Goal: Find contact information: Find contact information

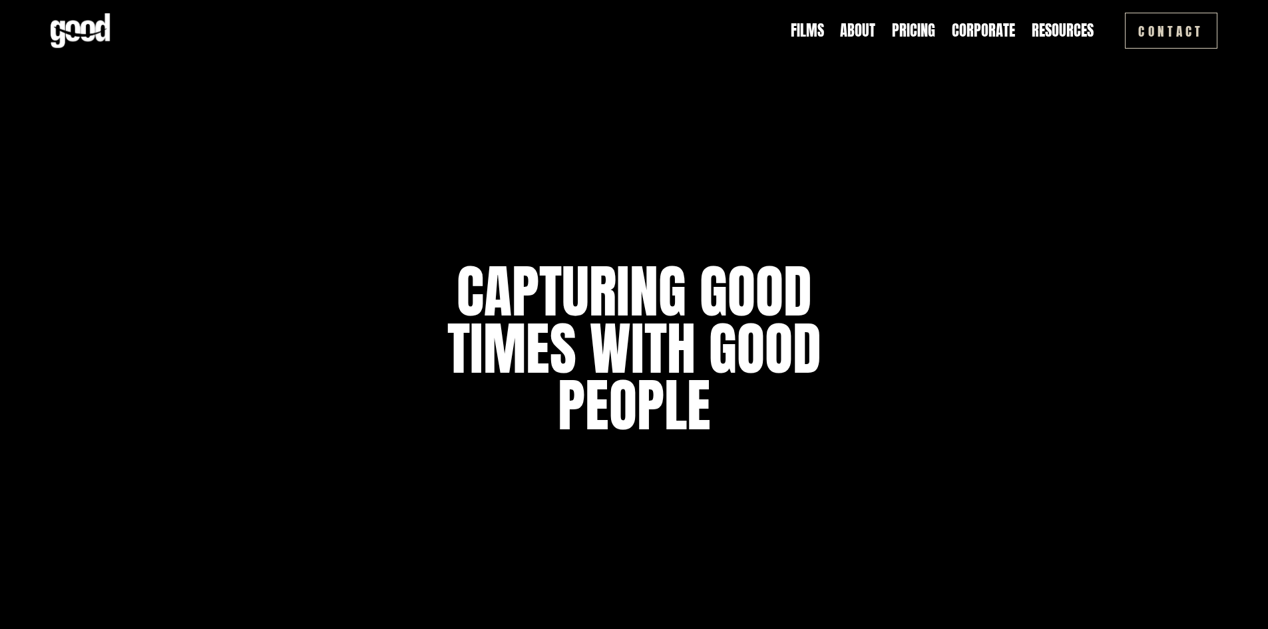
scroll to position [7671, 0]
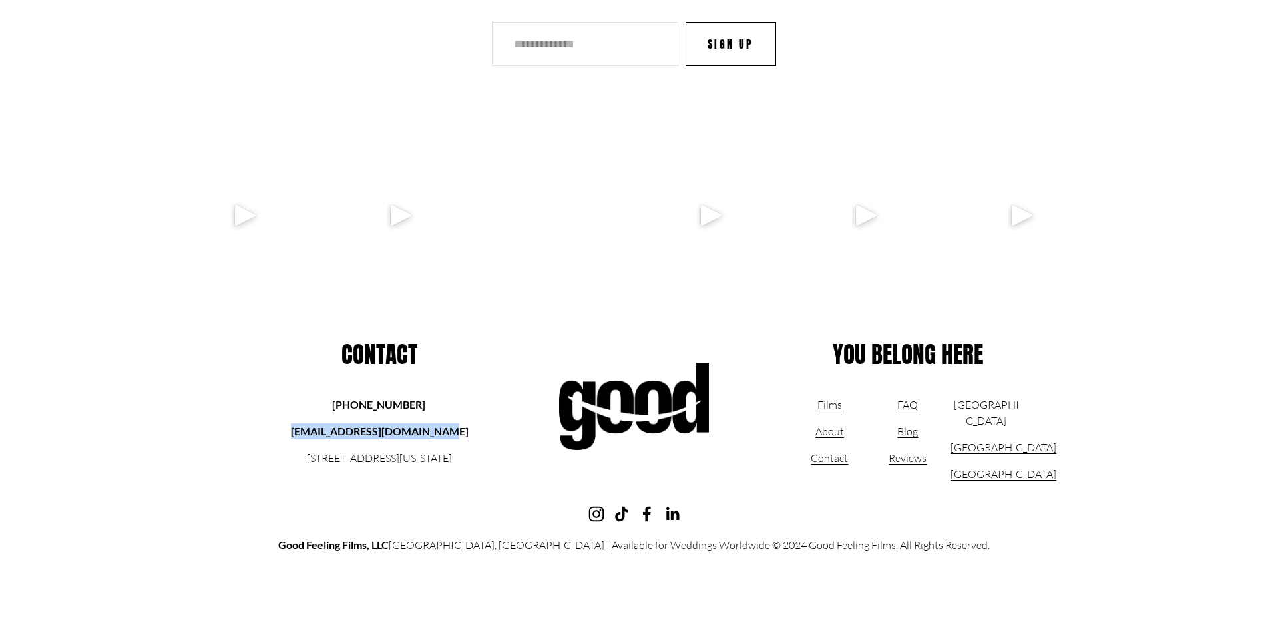
copy strong "[EMAIL_ADDRESS][DOMAIN_NAME]"
drag, startPoint x: 304, startPoint y: 432, endPoint x: 441, endPoint y: 358, distance: 156.4
click at [456, 433] on p "[EMAIL_ADDRESS][DOMAIN_NAME]" at bounding box center [380, 431] width 188 height 16
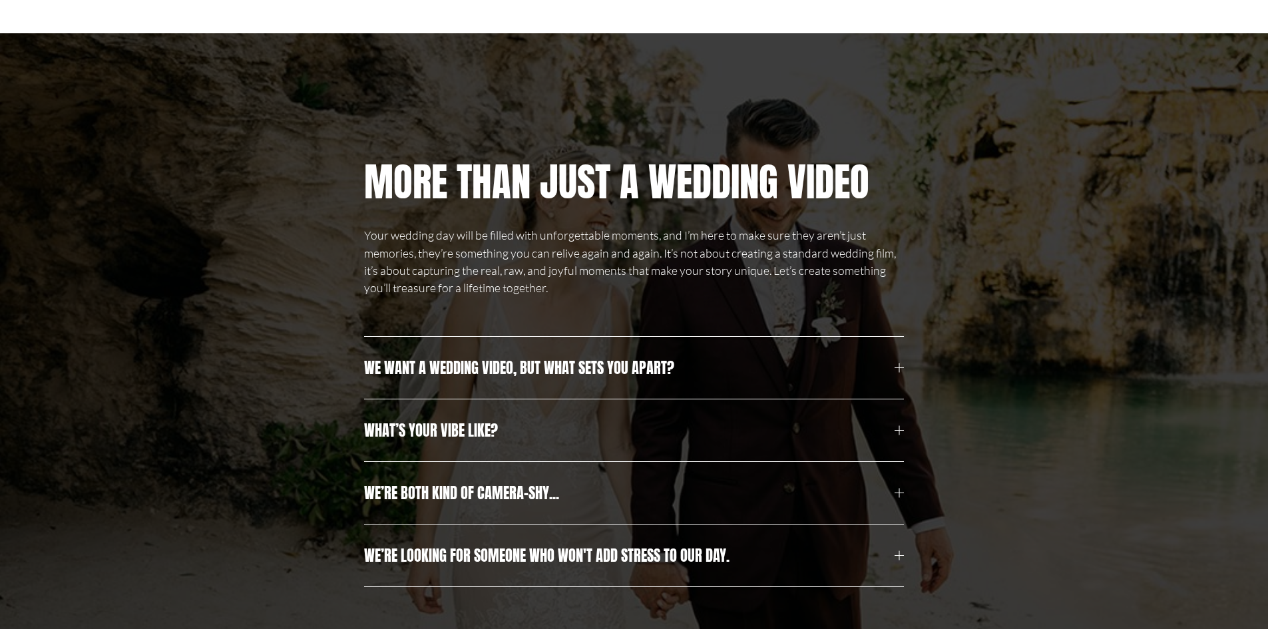
scroll to position [0, 0]
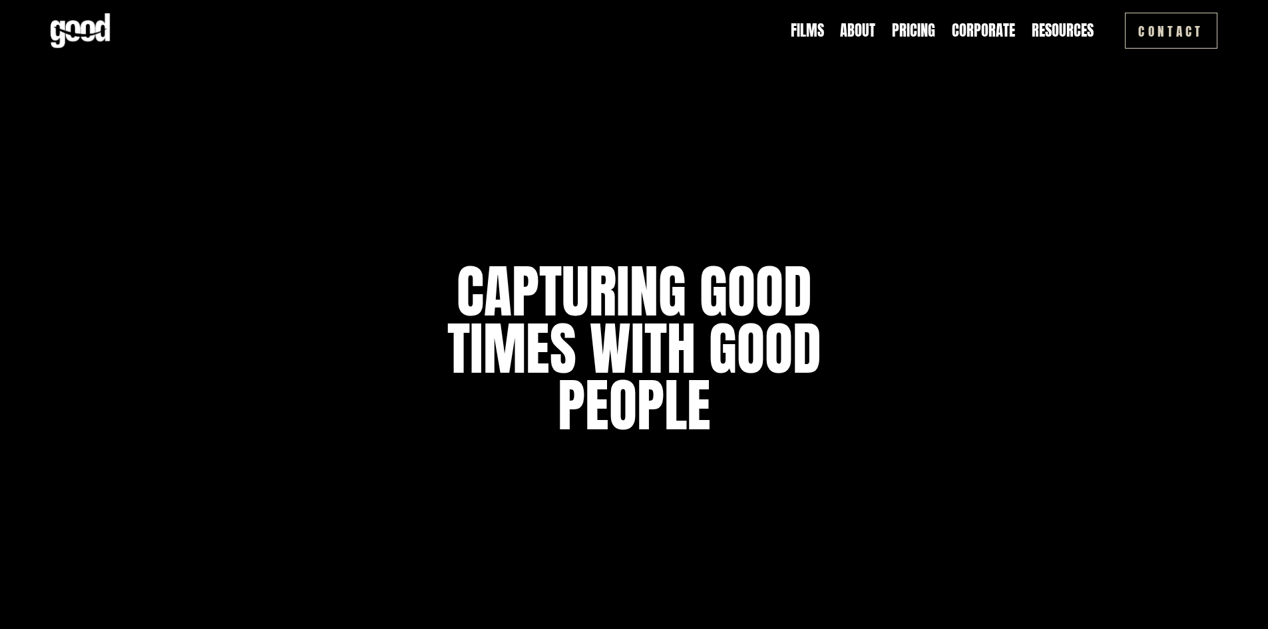
click at [878, 37] on nav "Films About Pricing Corporate Resources Blog Contact Reviews FAQ" at bounding box center [942, 30] width 303 height 21
click at [870, 33] on link "About" at bounding box center [857, 30] width 35 height 21
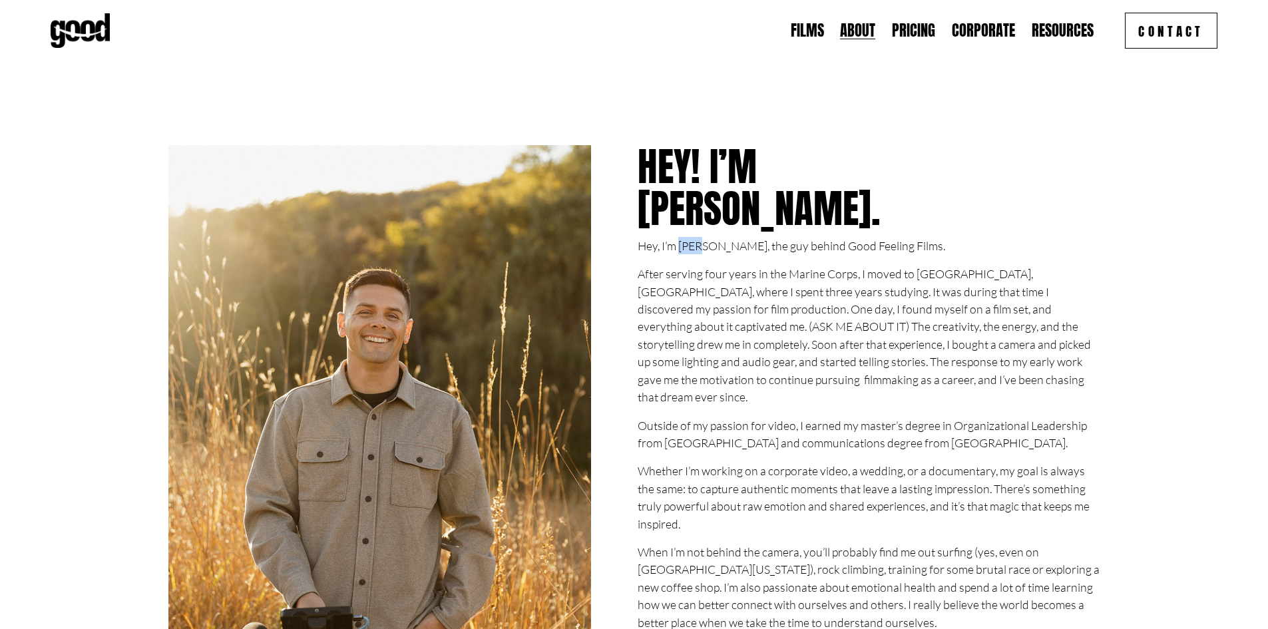
copy p "[PERSON_NAME]"
drag, startPoint x: 680, startPoint y: 240, endPoint x: 703, endPoint y: 237, distance: 22.8
click at [703, 237] on p "Hey, I’m [PERSON_NAME], the guy behind Good Feeling Films." at bounding box center [869, 245] width 462 height 17
